Goal: Task Accomplishment & Management: Use online tool/utility

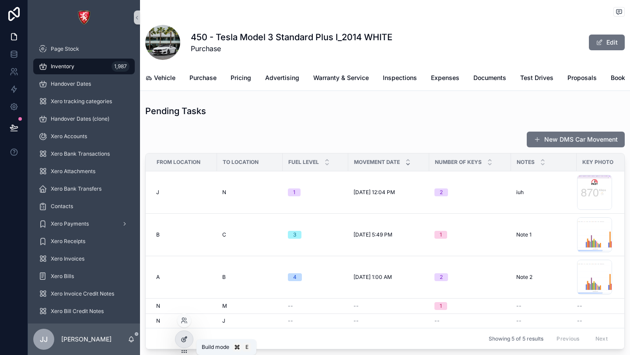
click at [184, 338] on icon at bounding box center [184, 339] width 7 height 7
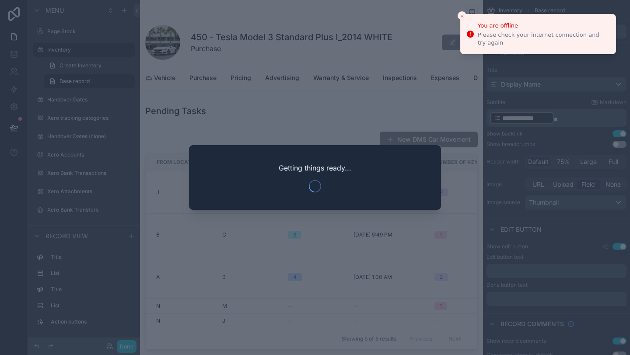
click at [461, 15] on icon "Close toast" at bounding box center [461, 15] width 5 height 5
